Goal: Find specific page/section: Find specific page/section

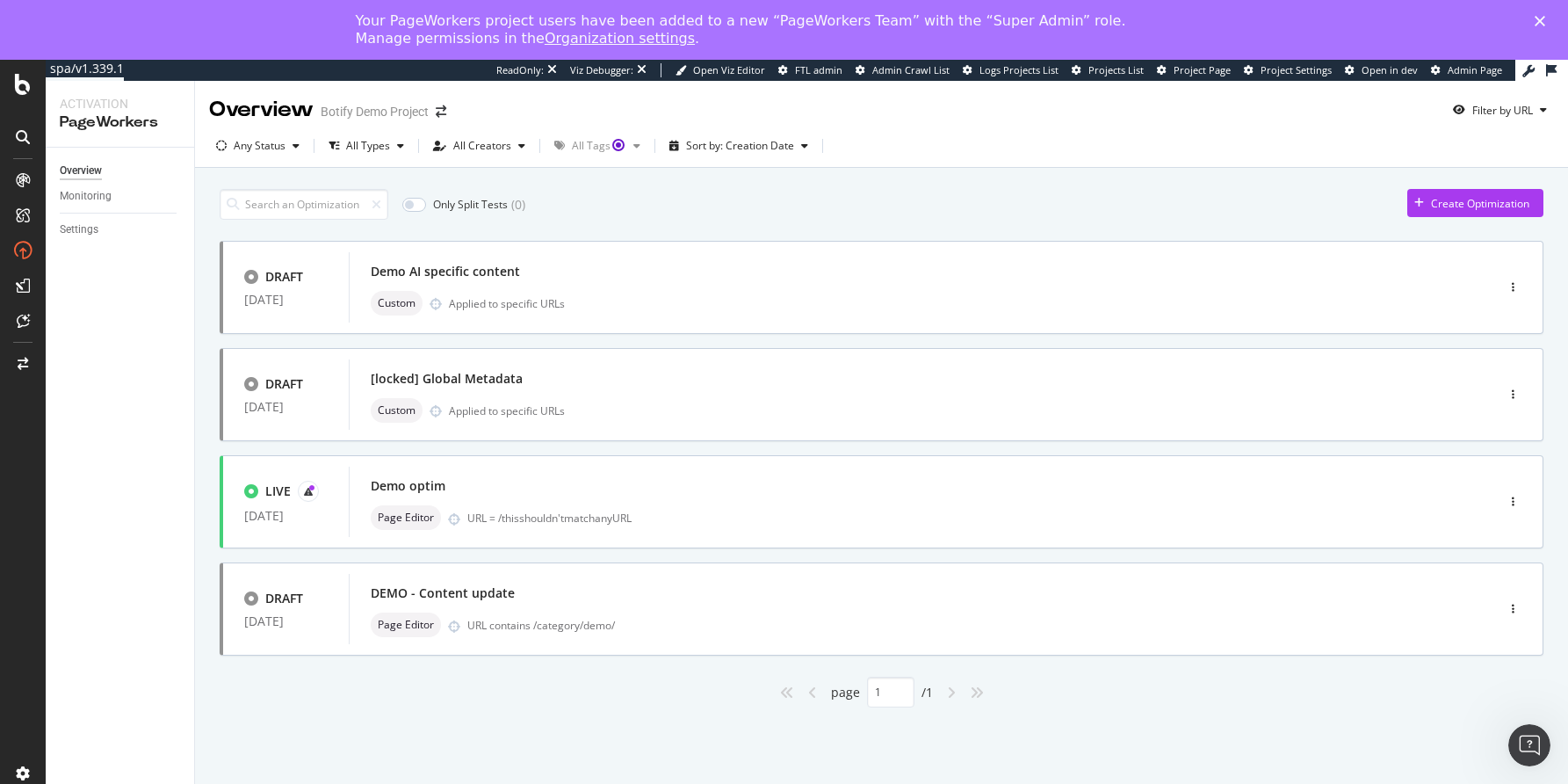
click at [545, 41] on link "Organization settings" at bounding box center [619, 38] width 150 height 17
click at [545, 42] on link "Organization settings" at bounding box center [619, 38] width 150 height 17
